Goal: Task Accomplishment & Management: Complete application form

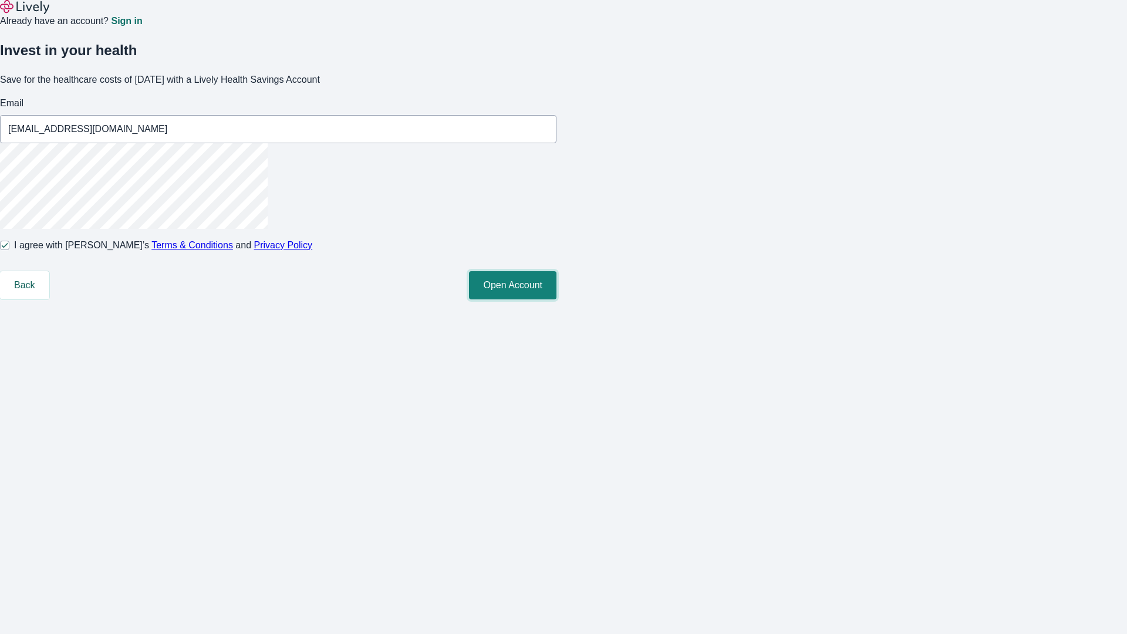
click at [556, 299] on button "Open Account" at bounding box center [512, 285] width 87 height 28
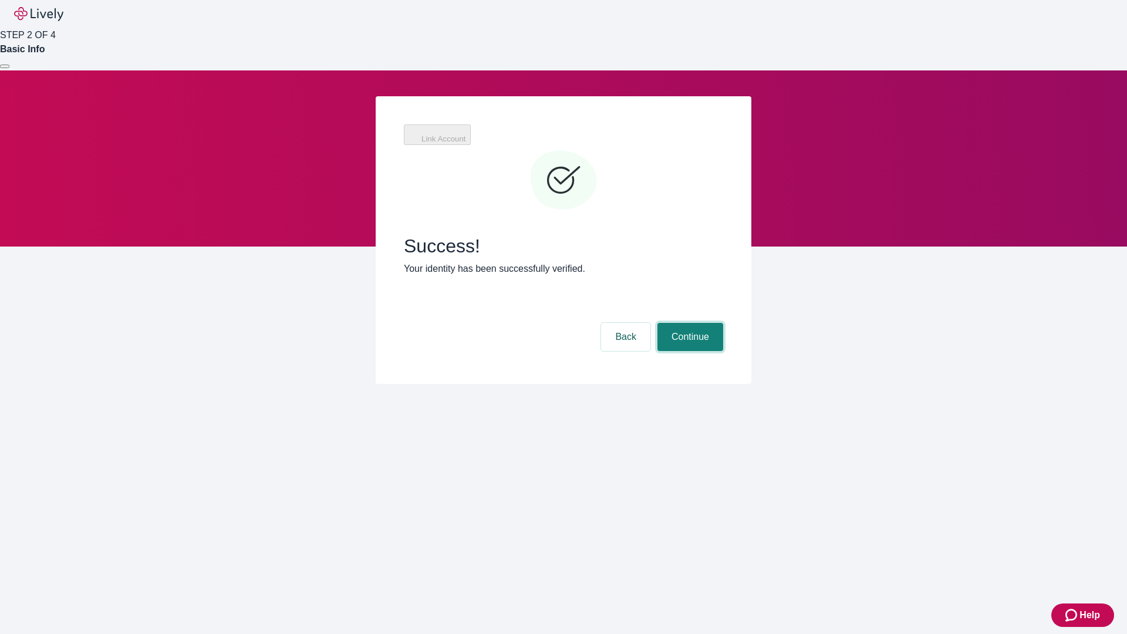
click at [688, 323] on button "Continue" at bounding box center [690, 337] width 66 height 28
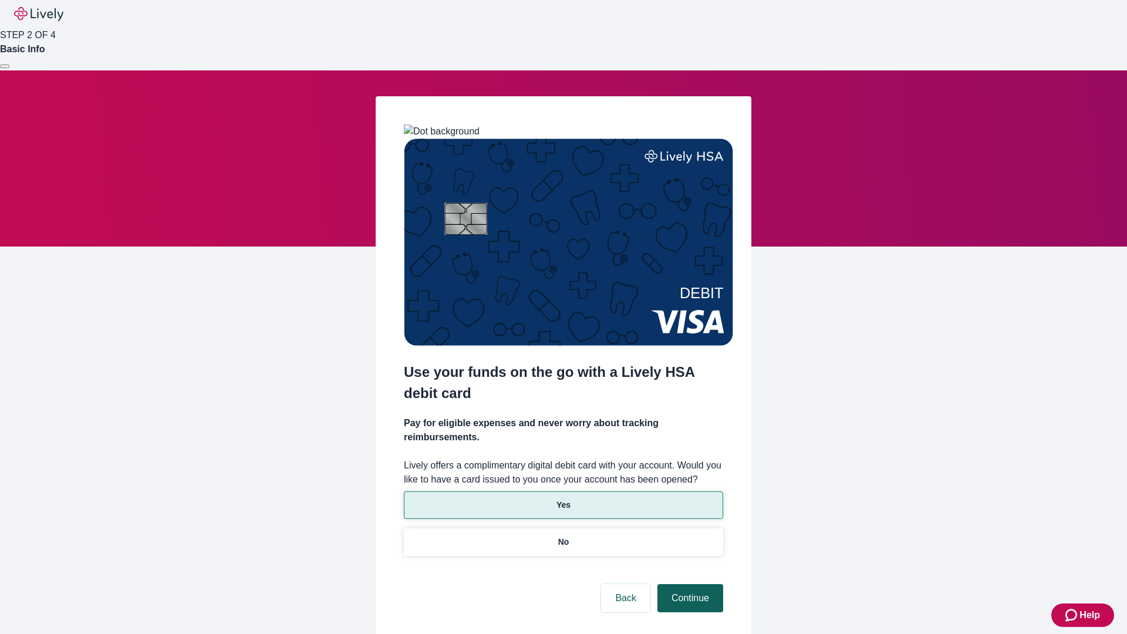
click at [563, 499] on p "Yes" at bounding box center [563, 505] width 14 height 12
click at [688, 584] on button "Continue" at bounding box center [690, 598] width 66 height 28
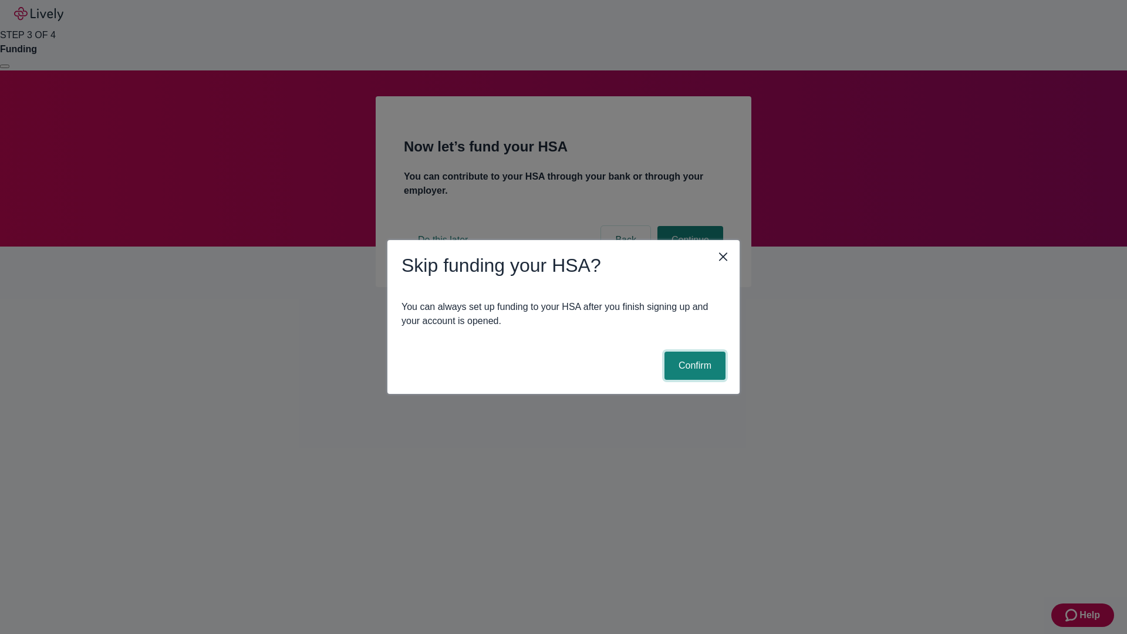
click at [693, 366] on button "Confirm" at bounding box center [694, 366] width 61 height 28
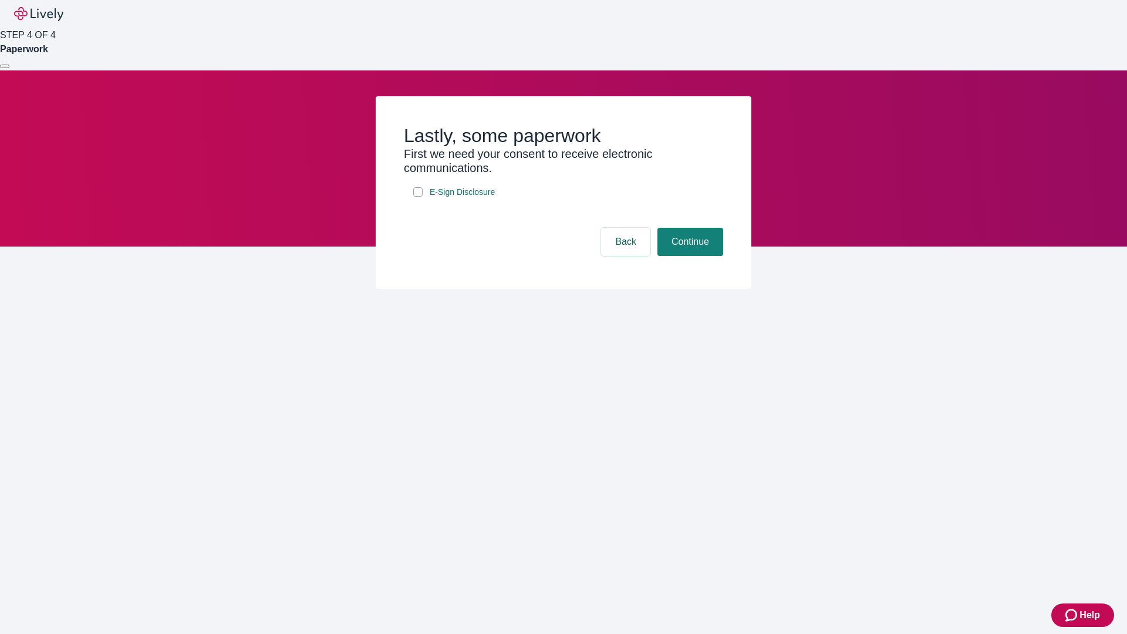
click at [418, 197] on input "E-Sign Disclosure" at bounding box center [417, 191] width 9 height 9
checkbox input "true"
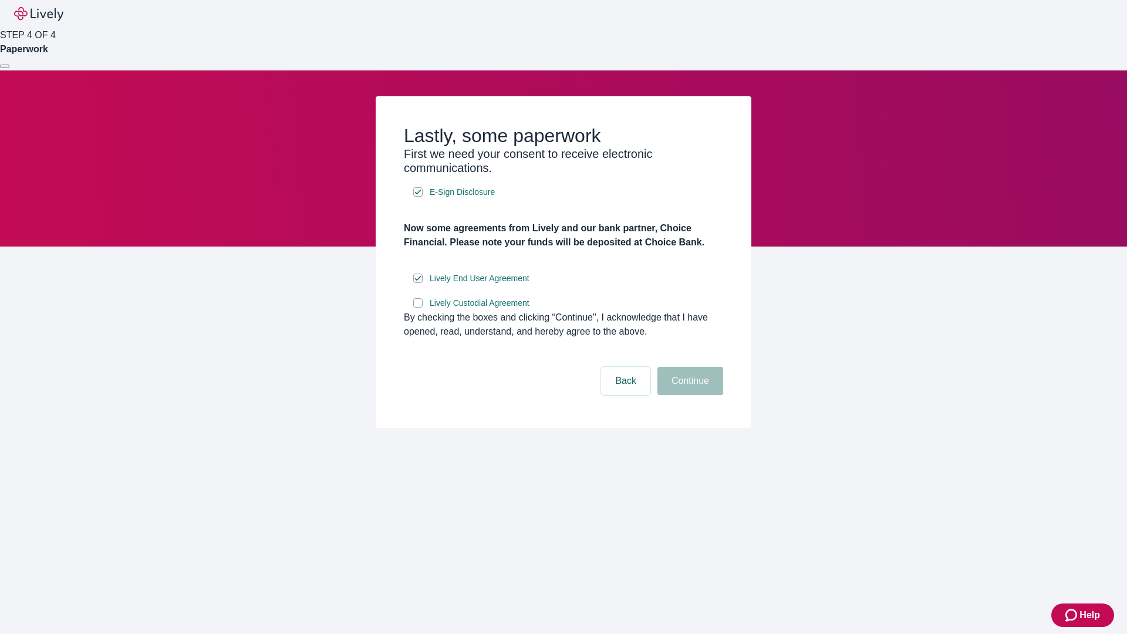
click at [418, 308] on input "Lively Custodial Agreement" at bounding box center [417, 302] width 9 height 9
checkbox input "true"
click at [688, 395] on button "Continue" at bounding box center [690, 381] width 66 height 28
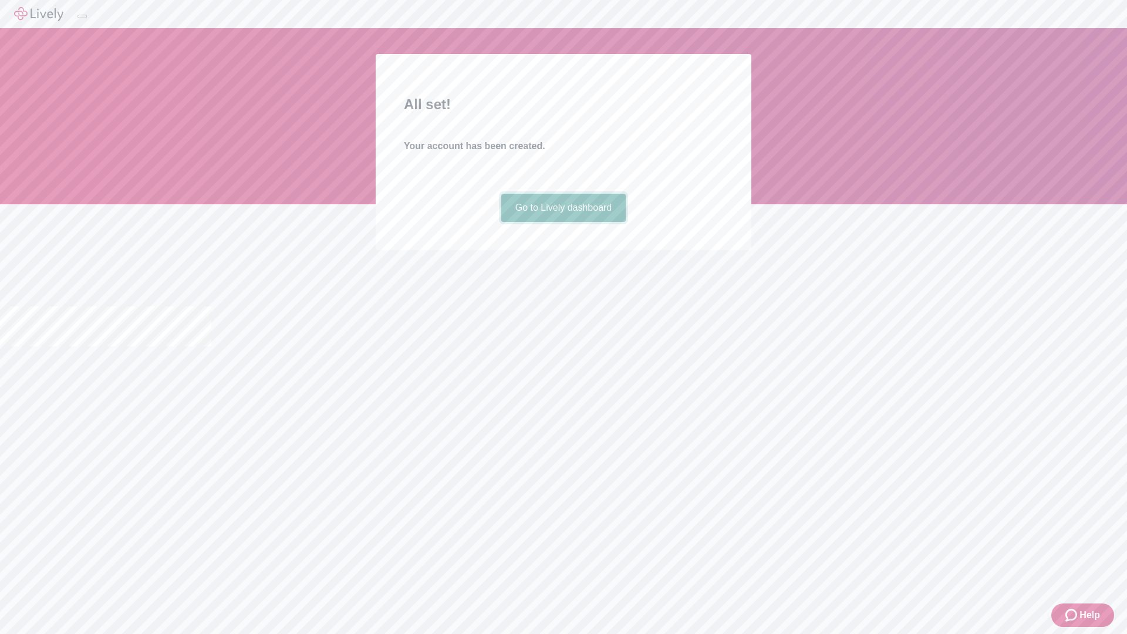
click at [563, 222] on link "Go to Lively dashboard" at bounding box center [563, 208] width 125 height 28
